Goal: Task Accomplishment & Management: Use online tool/utility

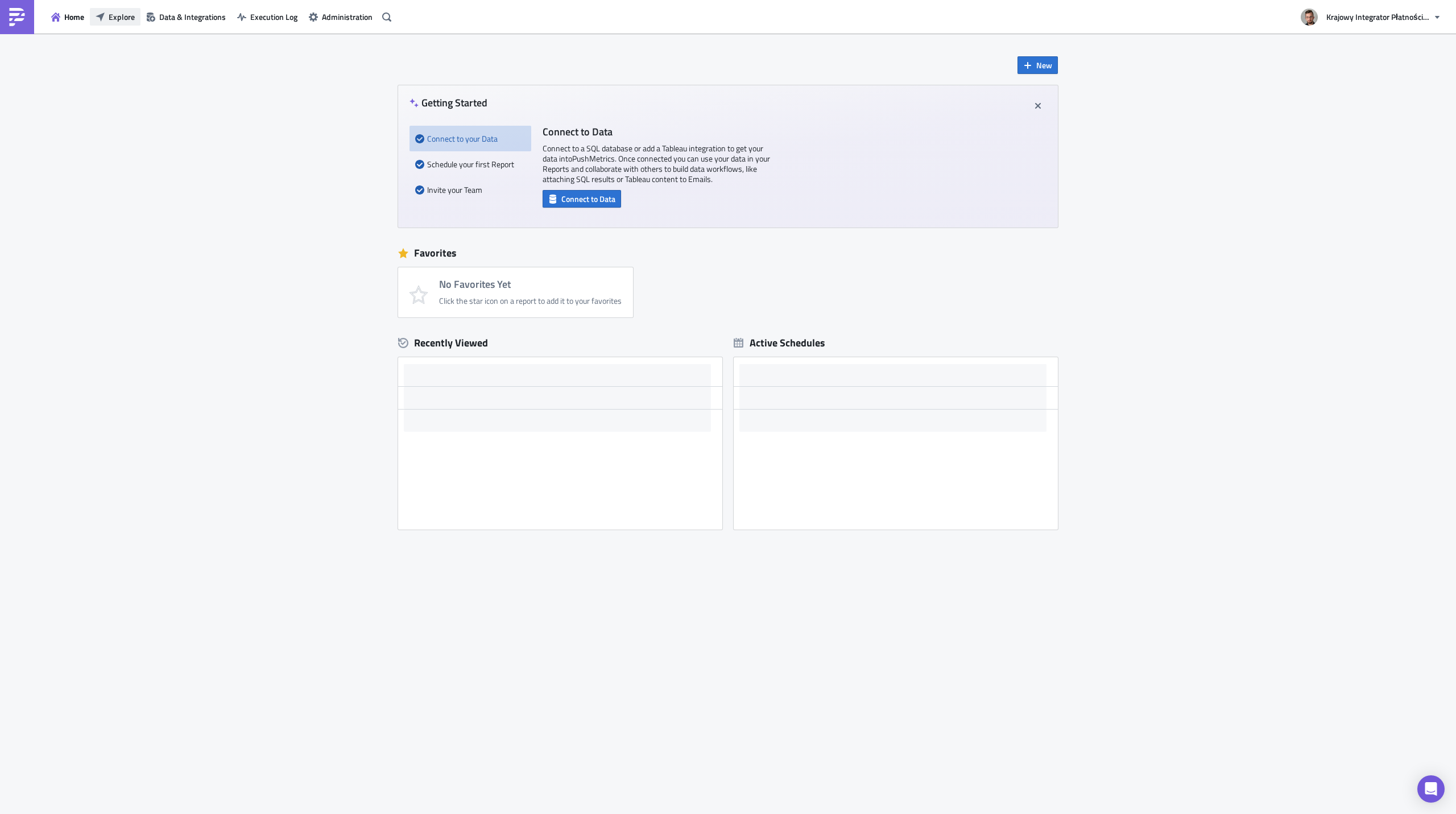
click at [118, 22] on span "Explore" at bounding box center [122, 16] width 26 height 12
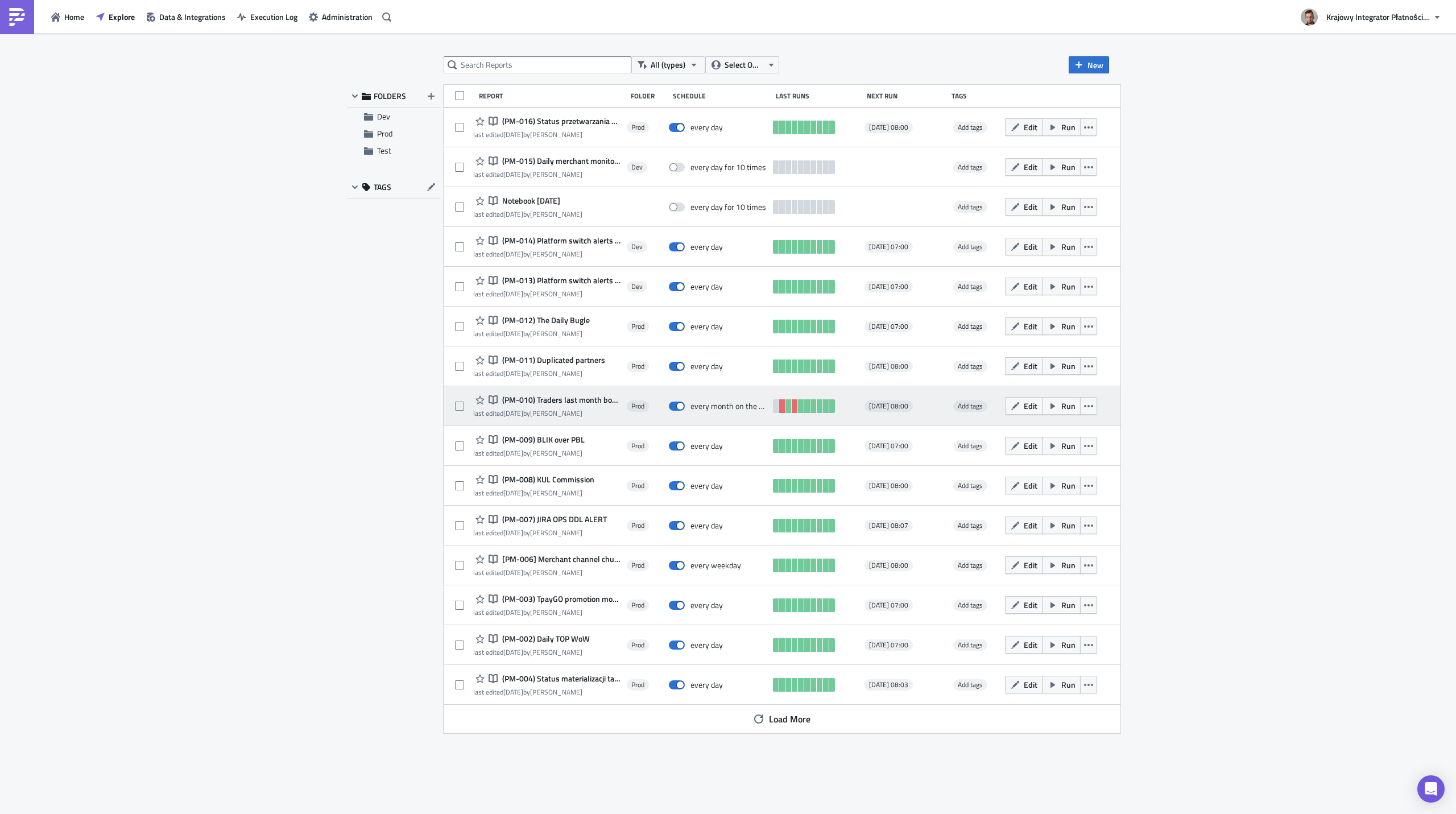
click at [529, 400] on span "(PM-010) Traders last month bonus" at bounding box center [560, 400] width 121 height 10
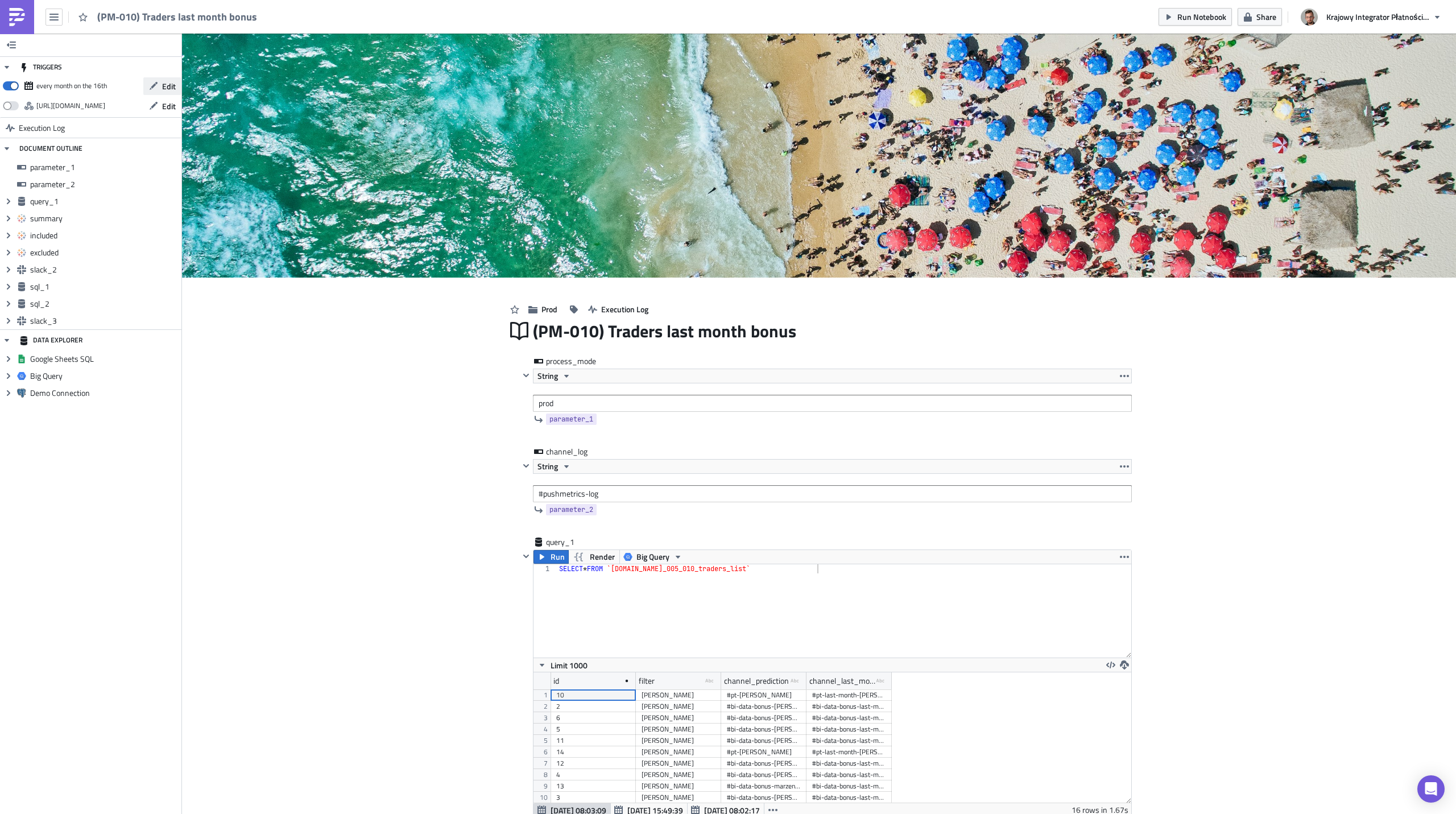
click at [160, 86] on button "Edit" at bounding box center [162, 86] width 38 height 18
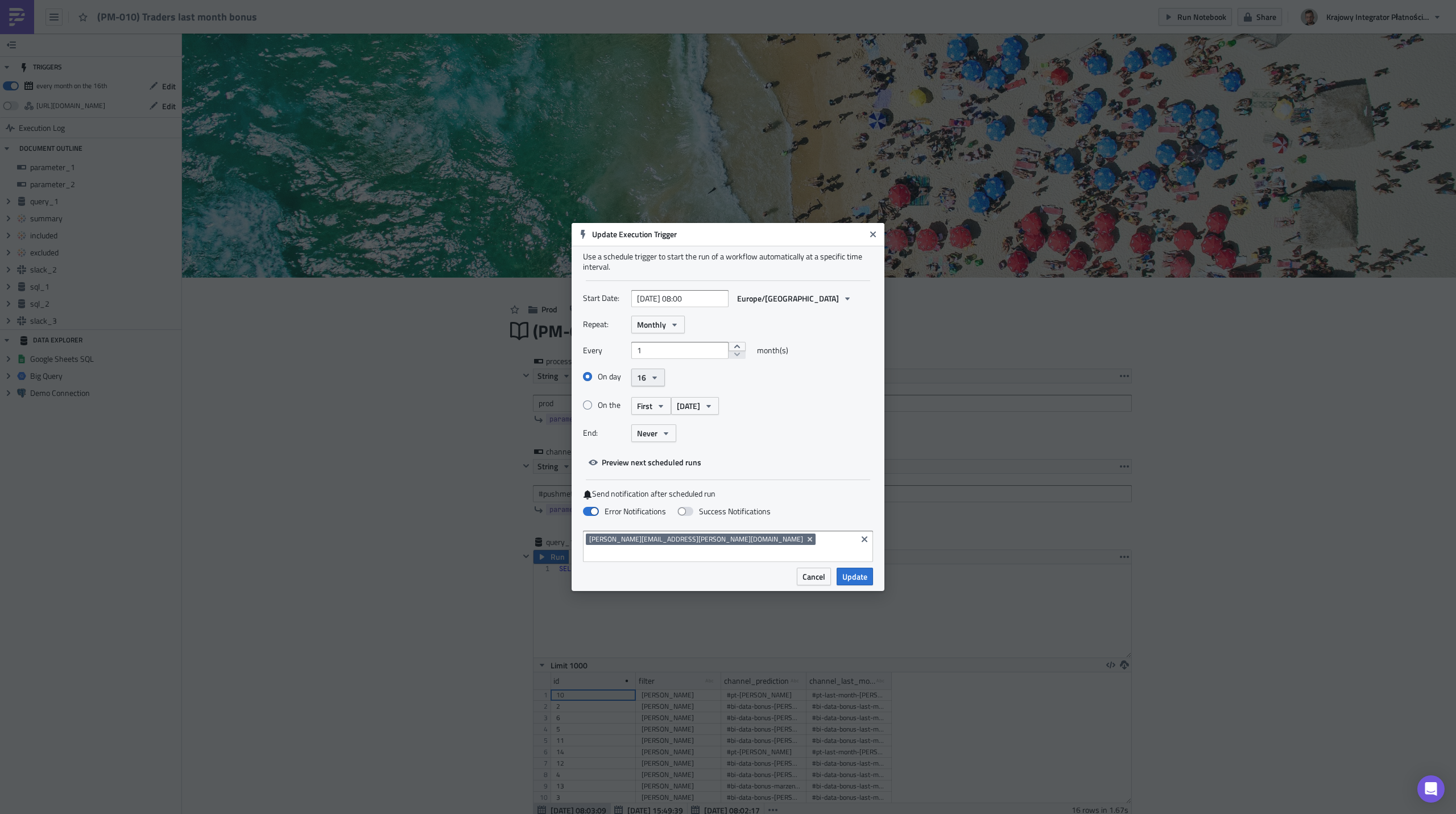
click at [655, 382] on icon "button" at bounding box center [655, 378] width 9 height 9
click at [658, 463] on div "25" at bounding box center [685, 460] width 94 height 12
click at [853, 571] on span "Update" at bounding box center [855, 576] width 25 height 12
